Goal: Task Accomplishment & Management: Manage account settings

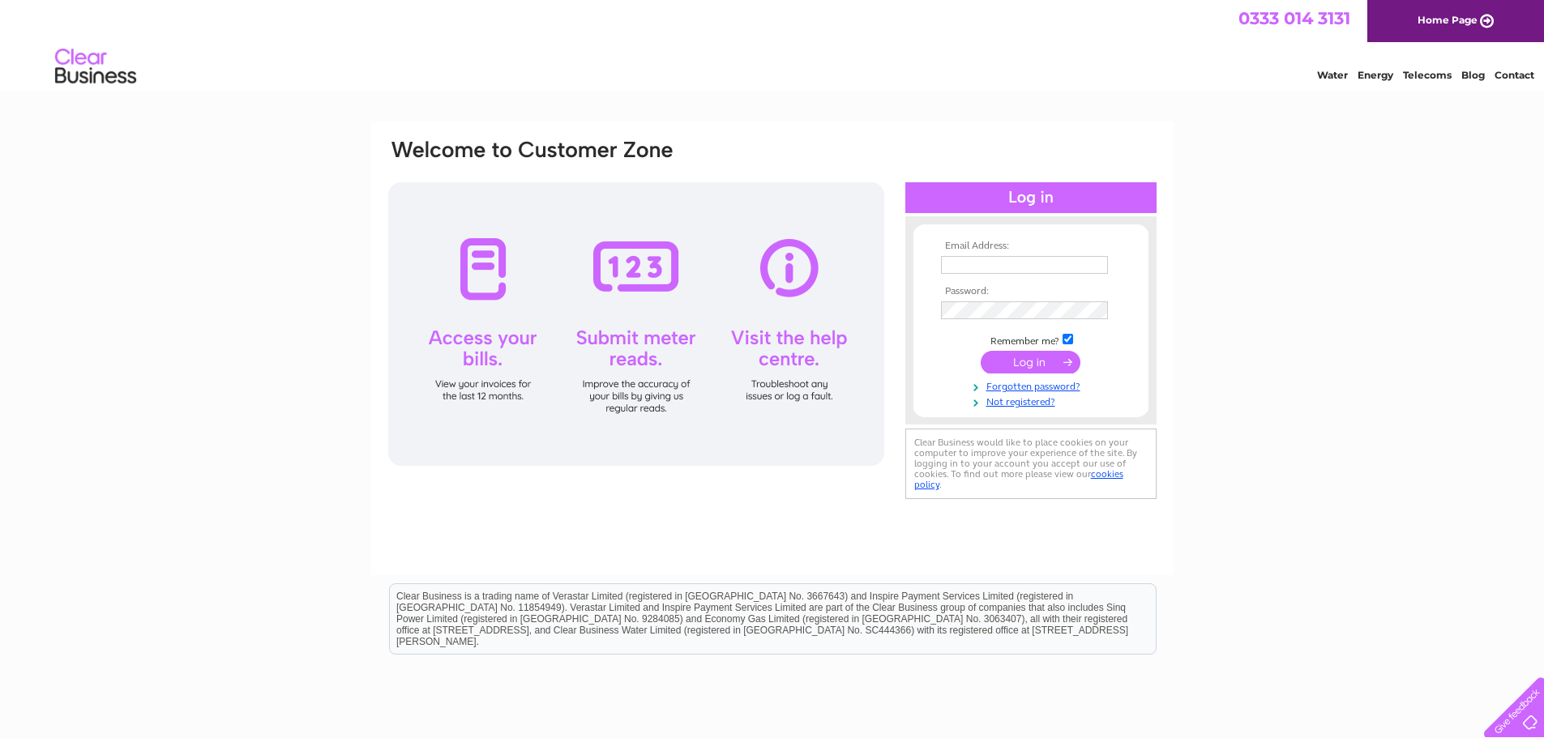
type input "grahamm@georgedavie.co.uk"
click at [1021, 360] on input "submit" at bounding box center [1031, 362] width 100 height 23
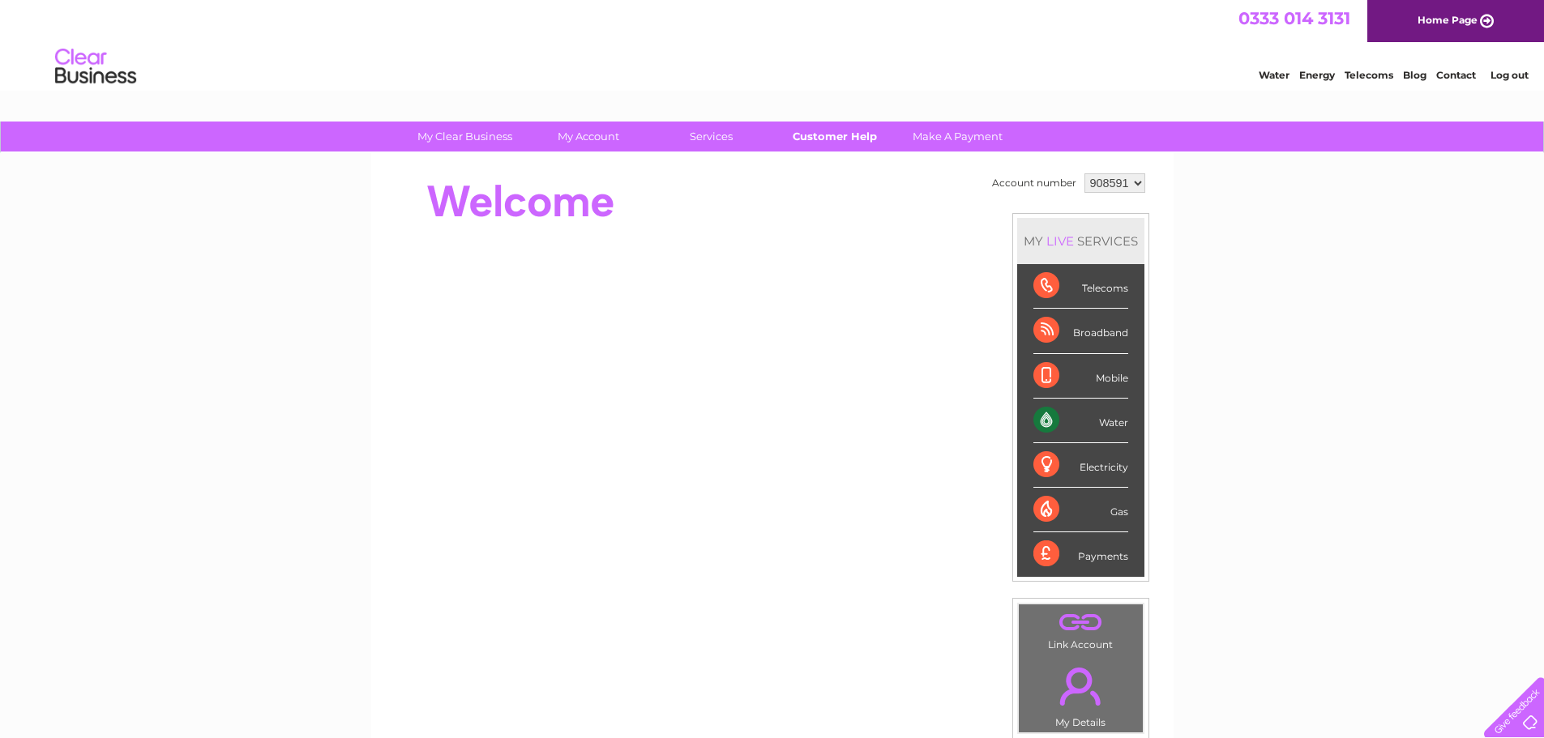
click at [843, 132] on link "Customer Help" at bounding box center [835, 137] width 134 height 30
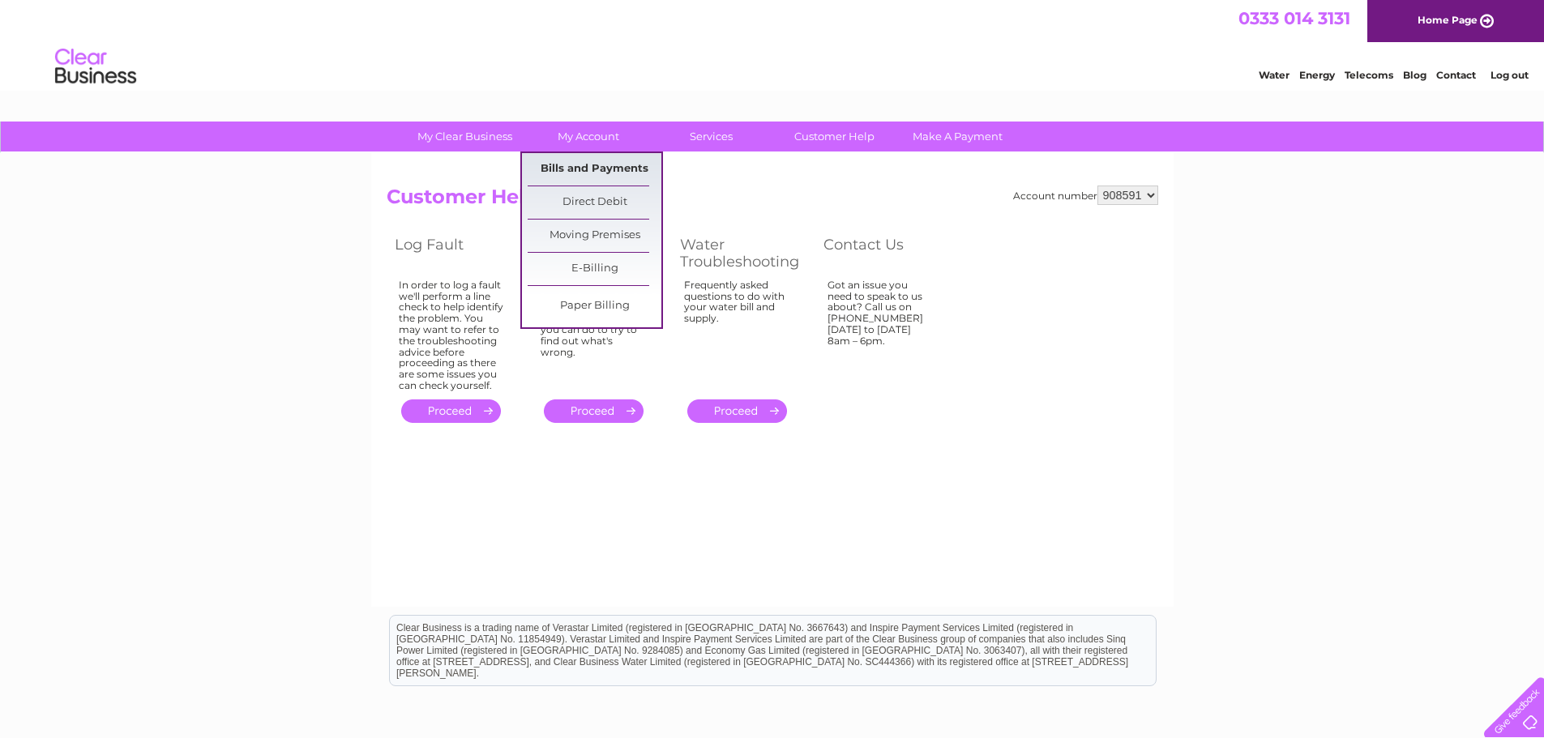
click at [586, 165] on link "Bills and Payments" at bounding box center [595, 169] width 134 height 32
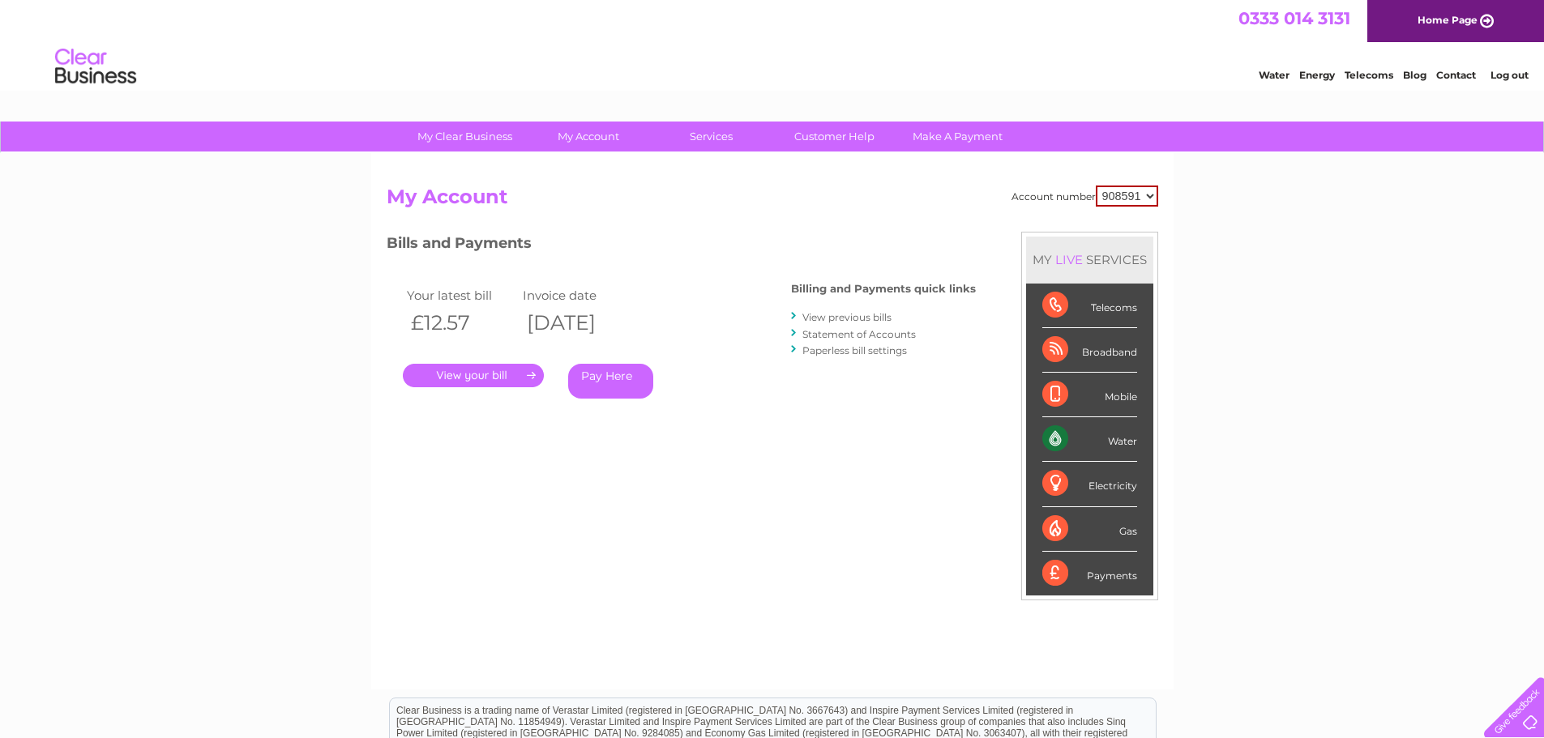
click at [516, 372] on link "." at bounding box center [473, 376] width 141 height 24
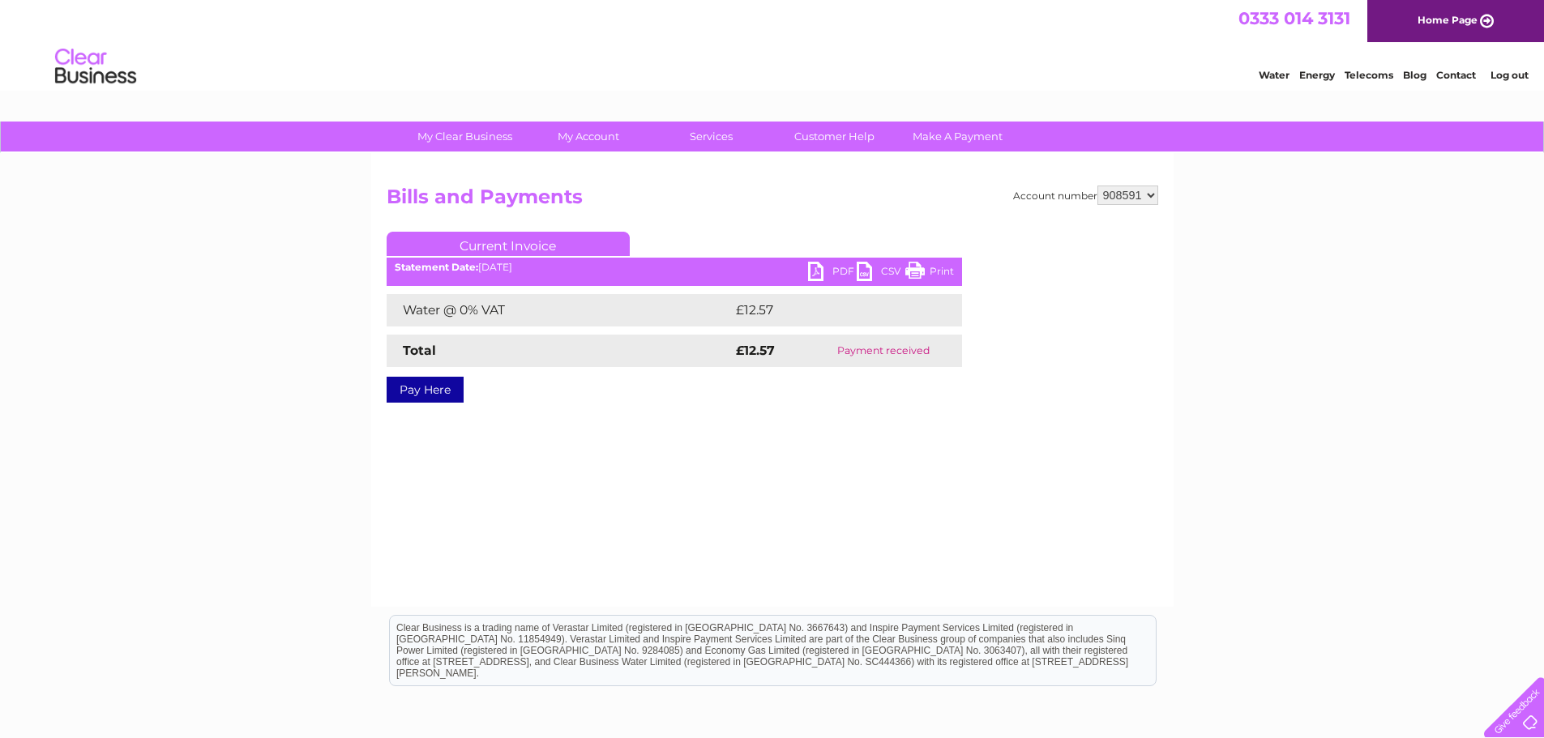
click at [824, 270] on link "PDF" at bounding box center [832, 274] width 49 height 24
